Goal: Transaction & Acquisition: Purchase product/service

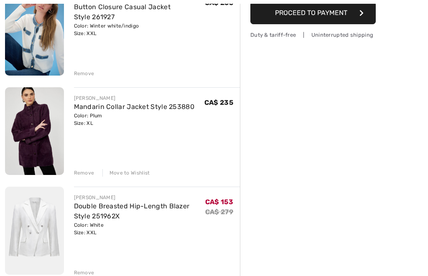
scroll to position [224, 0]
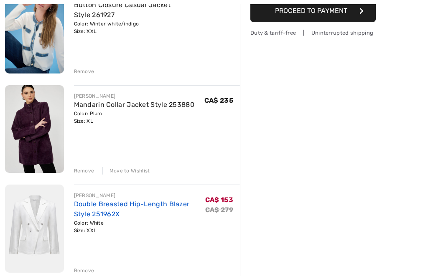
click at [160, 202] on link "Double Breasted Hip-Length Blazer Style 251962X" at bounding box center [132, 209] width 116 height 18
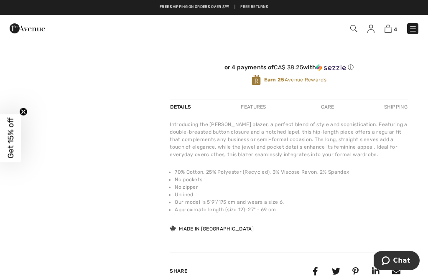
scroll to position [223, 0]
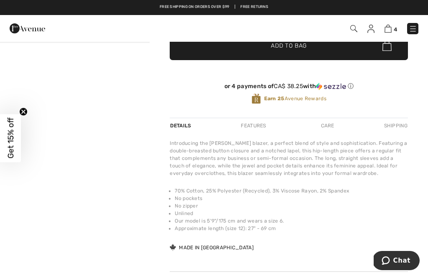
click at [333, 128] on div "Care" at bounding box center [328, 125] width 28 height 15
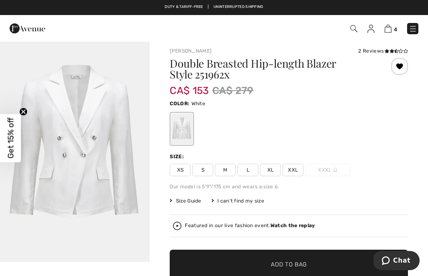
scroll to position [0, 0]
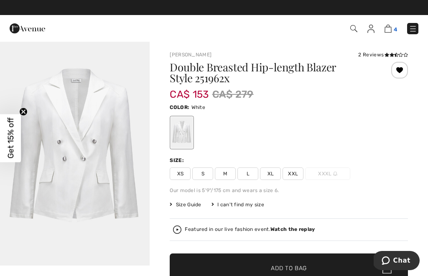
click at [389, 32] on img at bounding box center [387, 29] width 7 height 8
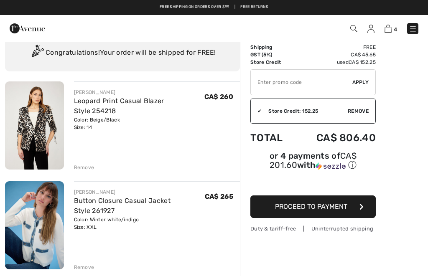
scroll to position [25, 0]
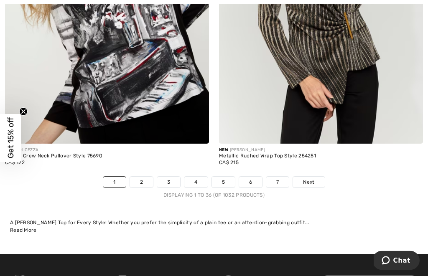
scroll to position [6313, 0]
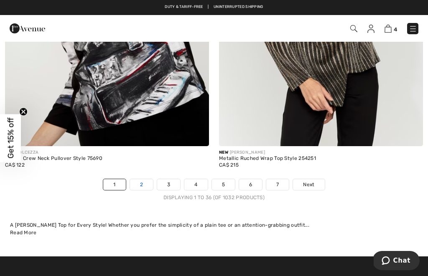
click at [151, 179] on link "2" at bounding box center [141, 184] width 23 height 11
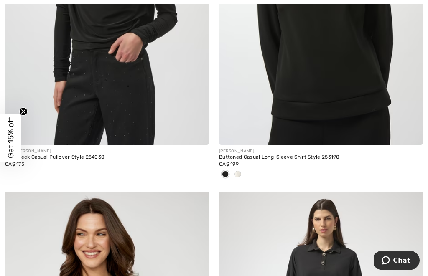
scroll to position [1299, 0]
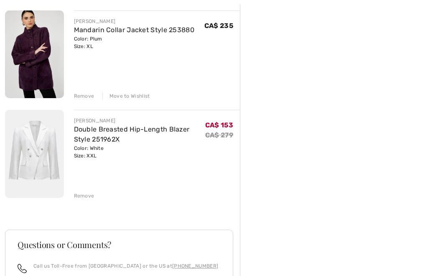
scroll to position [301, 0]
